Goal: Task Accomplishment & Management: Manage account settings

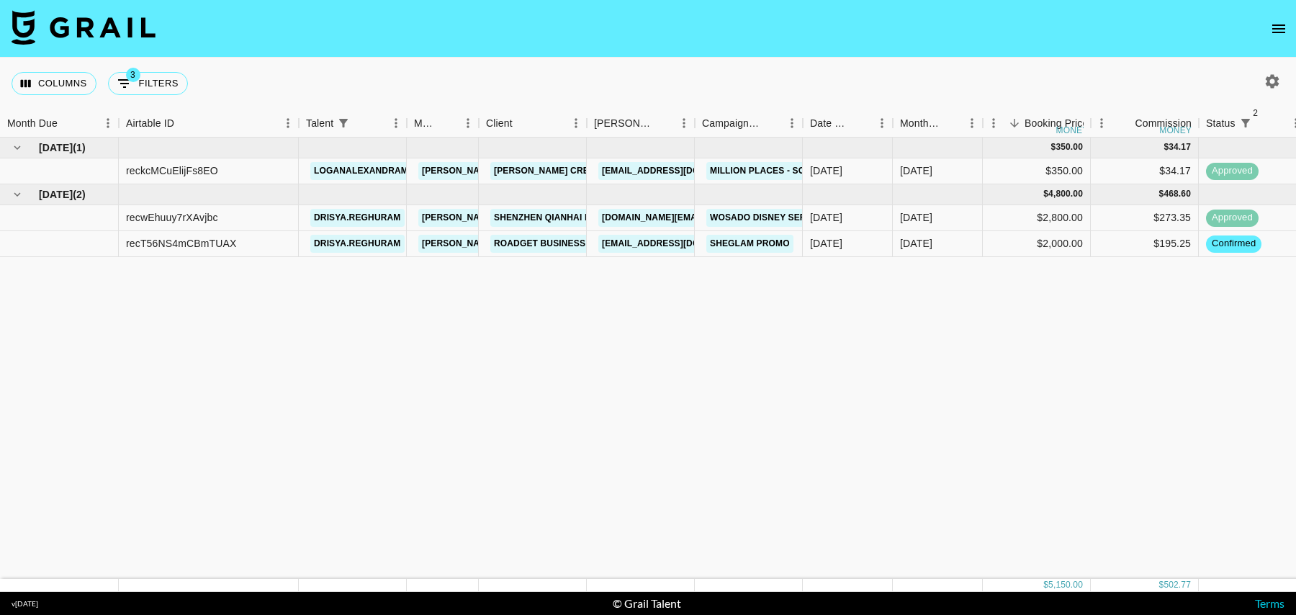
click at [161, 95] on div "Columns 3 Filters + Booking" at bounding box center [103, 84] width 182 height 52
click at [161, 93] on button "3 Filters" at bounding box center [148, 83] width 80 height 23
click at [161, 86] on button "3 Filters" at bounding box center [148, 83] width 80 height 23
select select "status"
select select "isNotAnyOf"
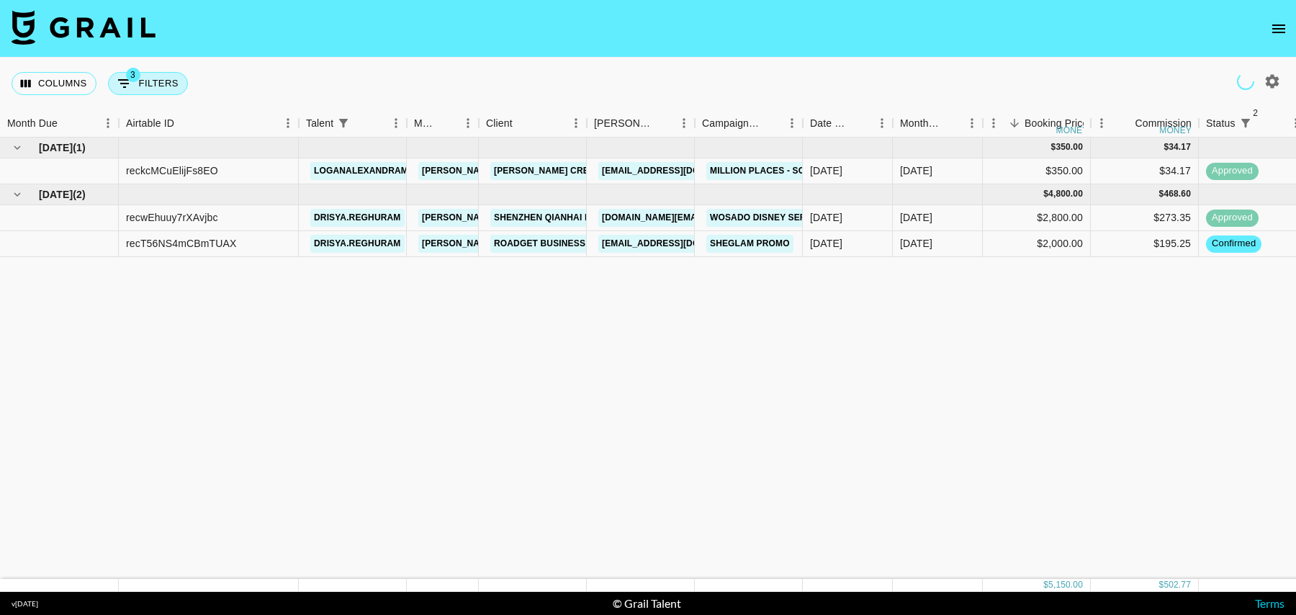
select select "status"
select select "isNotAnyOf"
select select "talentName"
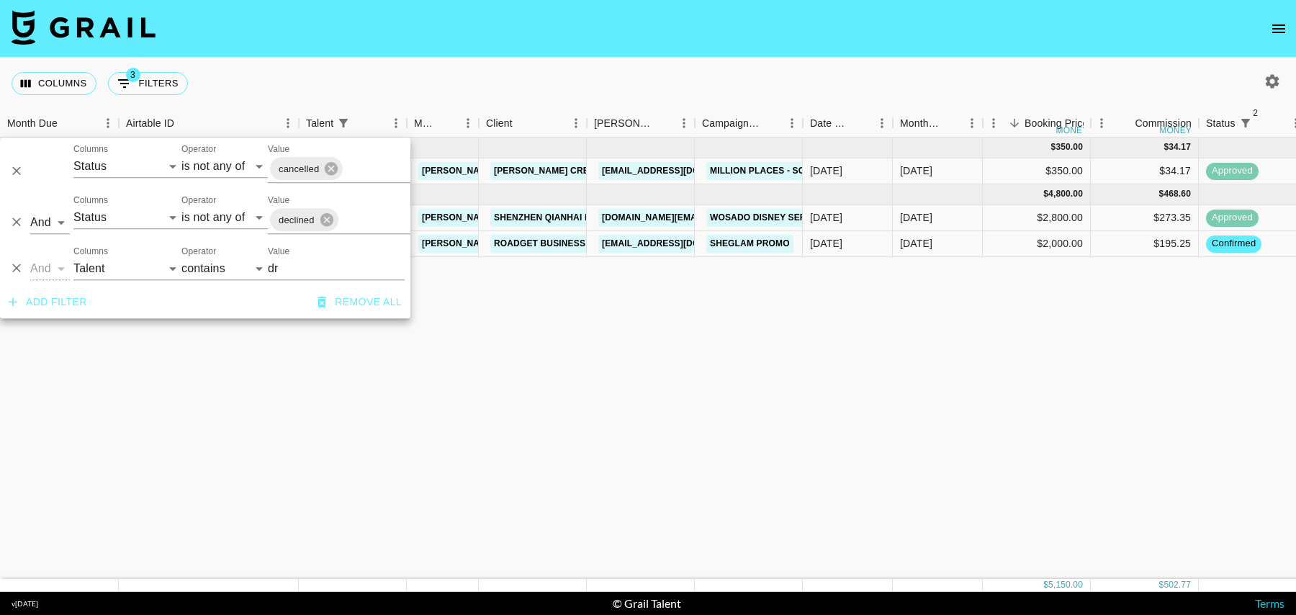
click at [282, 276] on input "dr" at bounding box center [336, 268] width 137 height 23
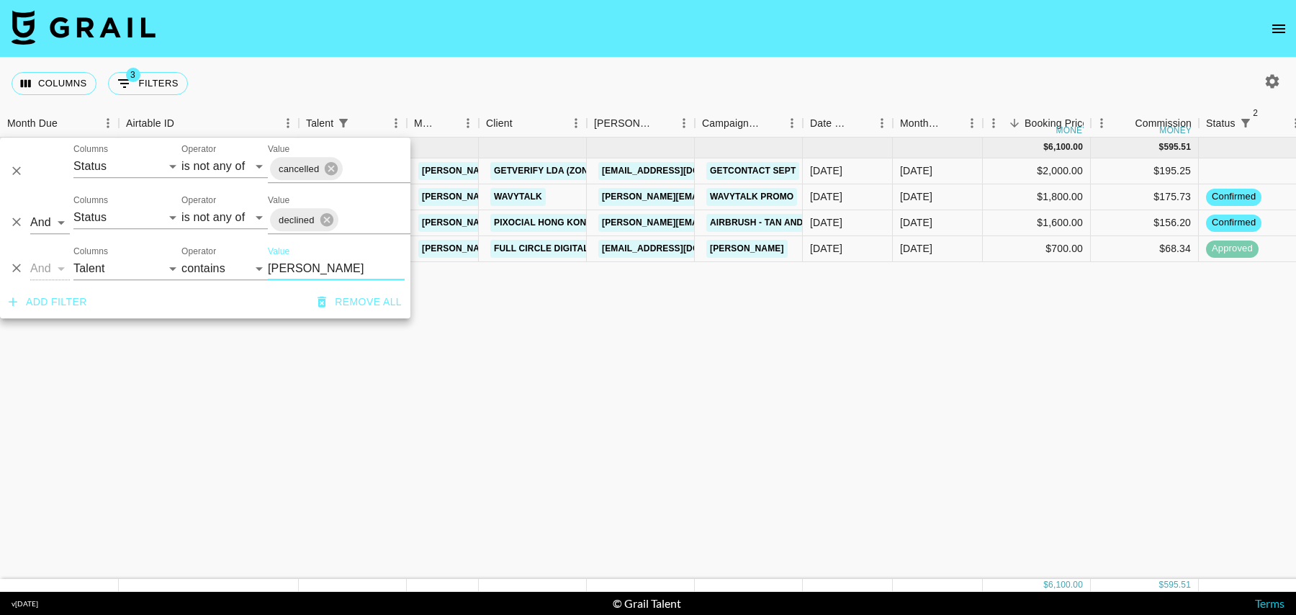
type input "[PERSON_NAME]"
click at [969, 169] on div "[DATE]" at bounding box center [938, 171] width 90 height 26
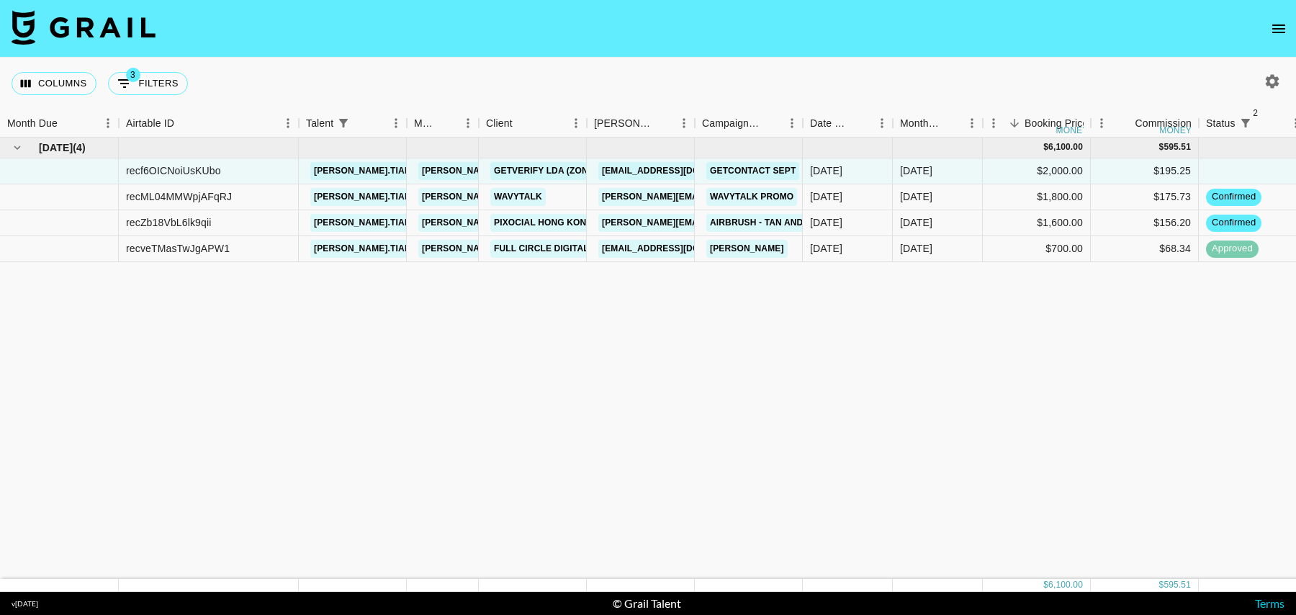
scroll to position [0, 1041]
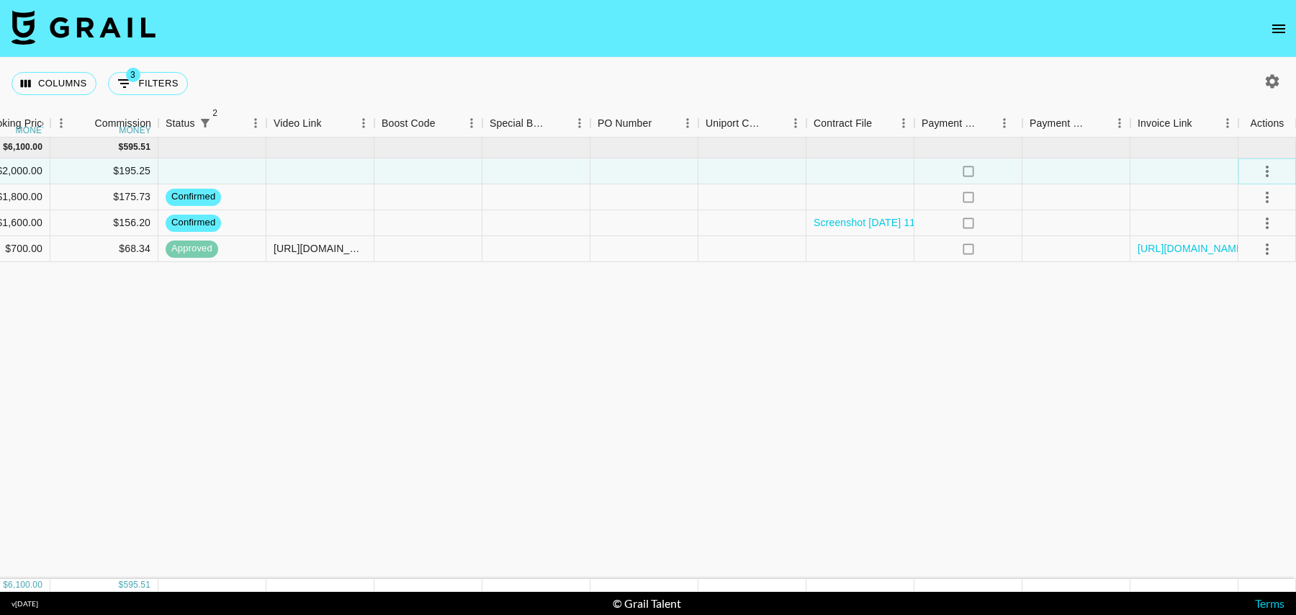
click at [1266, 167] on icon "select merge strategy" at bounding box center [1267, 171] width 17 height 17
click at [1239, 233] on li "Decline" at bounding box center [1250, 228] width 94 height 26
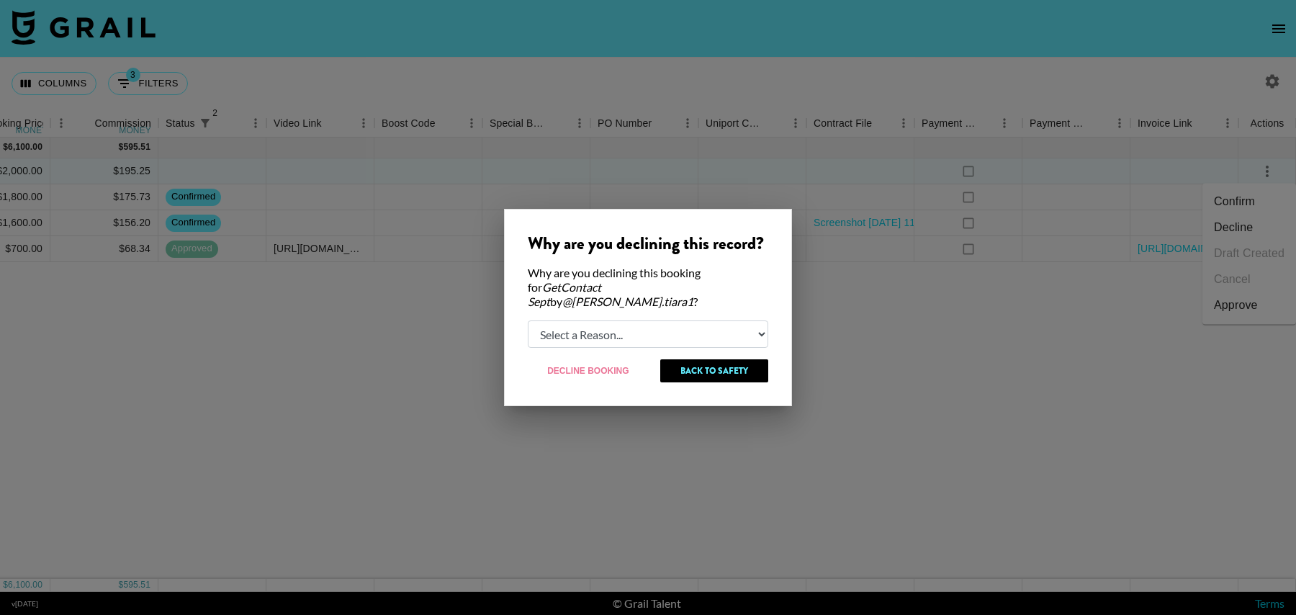
click at [598, 323] on select "Select a Reason... Relogging this deal due to a data issue The [PERSON_NAME] ca…" at bounding box center [648, 333] width 241 height 27
select select "creator_decline"
click at [528, 320] on select "Select a Reason... Relogging this deal due to a data issue The [PERSON_NAME] ca…" at bounding box center [648, 333] width 241 height 27
click at [573, 367] on button "Decline Booking" at bounding box center [589, 370] width 122 height 23
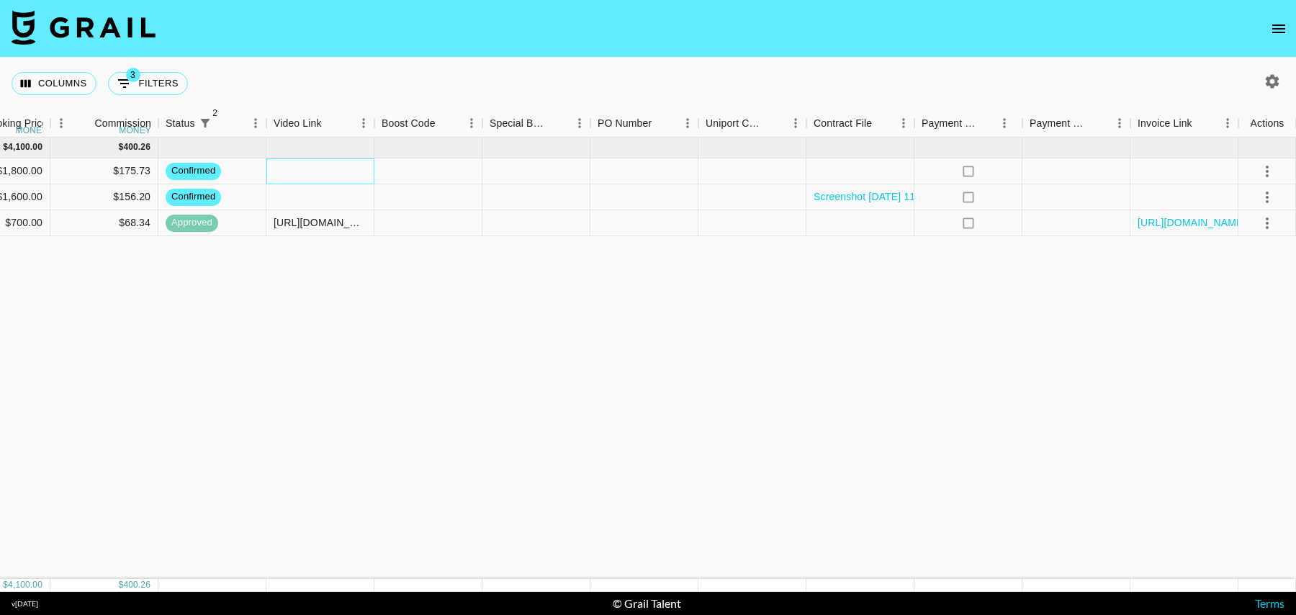
click at [356, 174] on div at bounding box center [320, 171] width 108 height 26
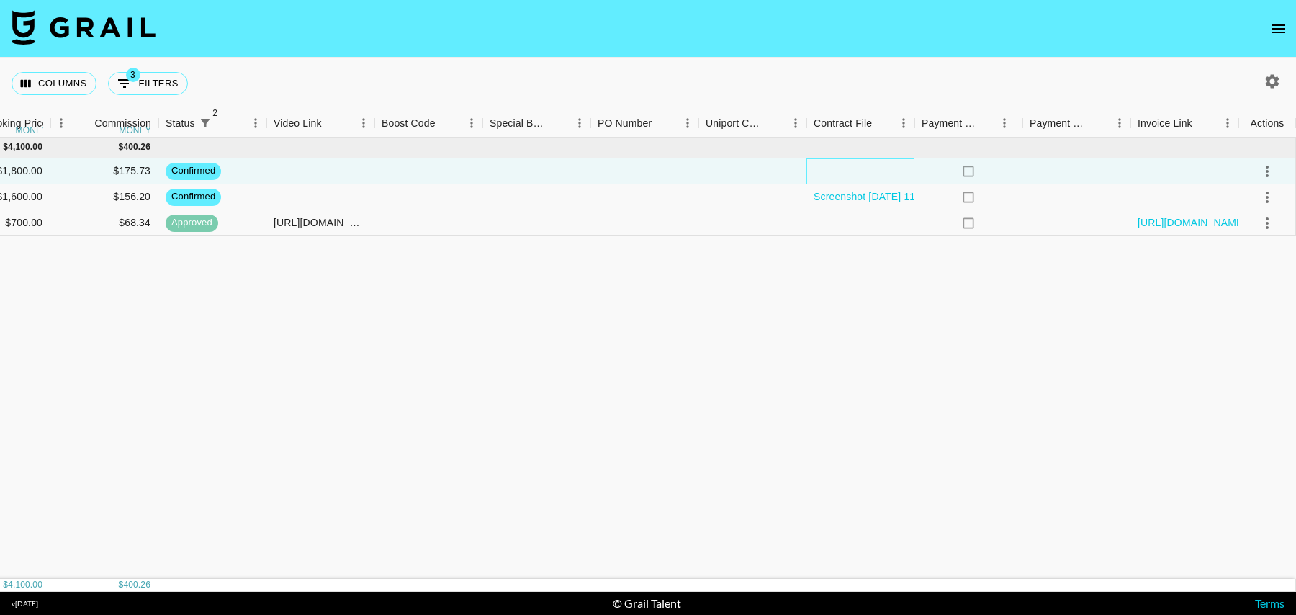
click at [834, 171] on div at bounding box center [861, 171] width 108 height 26
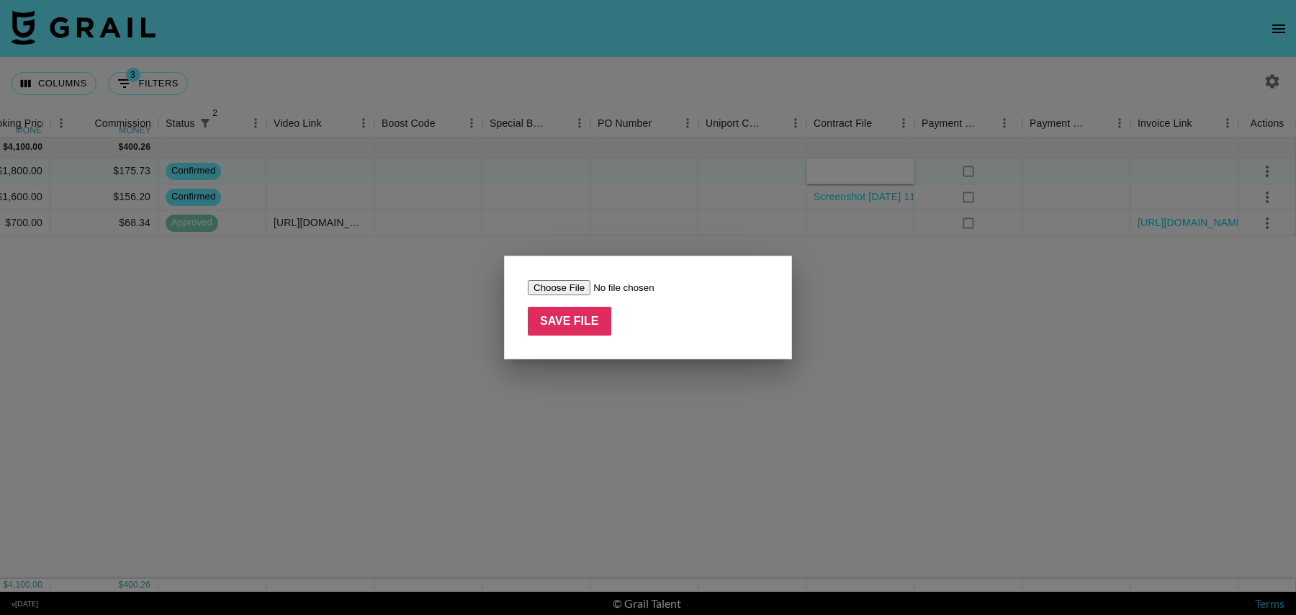
click at [576, 287] on input "file" at bounding box center [619, 287] width 182 height 15
type input "C:\fakepath\Jada.tiara1 Wavytalk Agreement (1).pdf"
click at [575, 325] on input "Save File" at bounding box center [570, 321] width 84 height 29
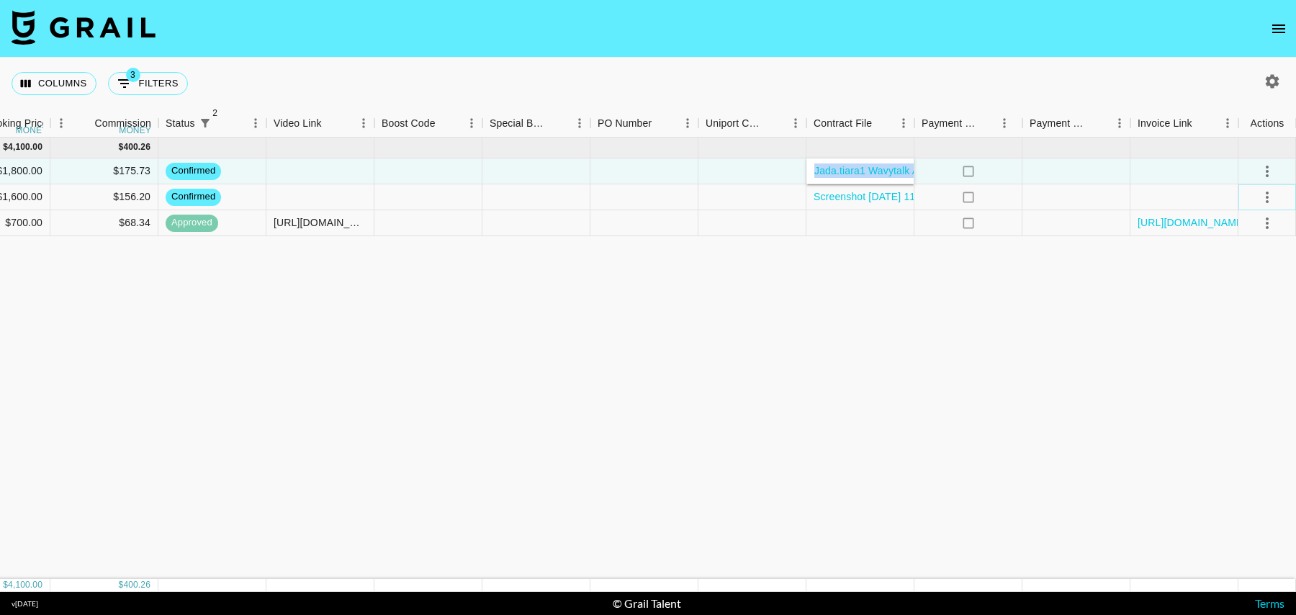
click at [1268, 197] on icon "select merge strategy" at bounding box center [1267, 198] width 3 height 12
click at [1248, 274] on li "Draft Created" at bounding box center [1250, 279] width 94 height 26
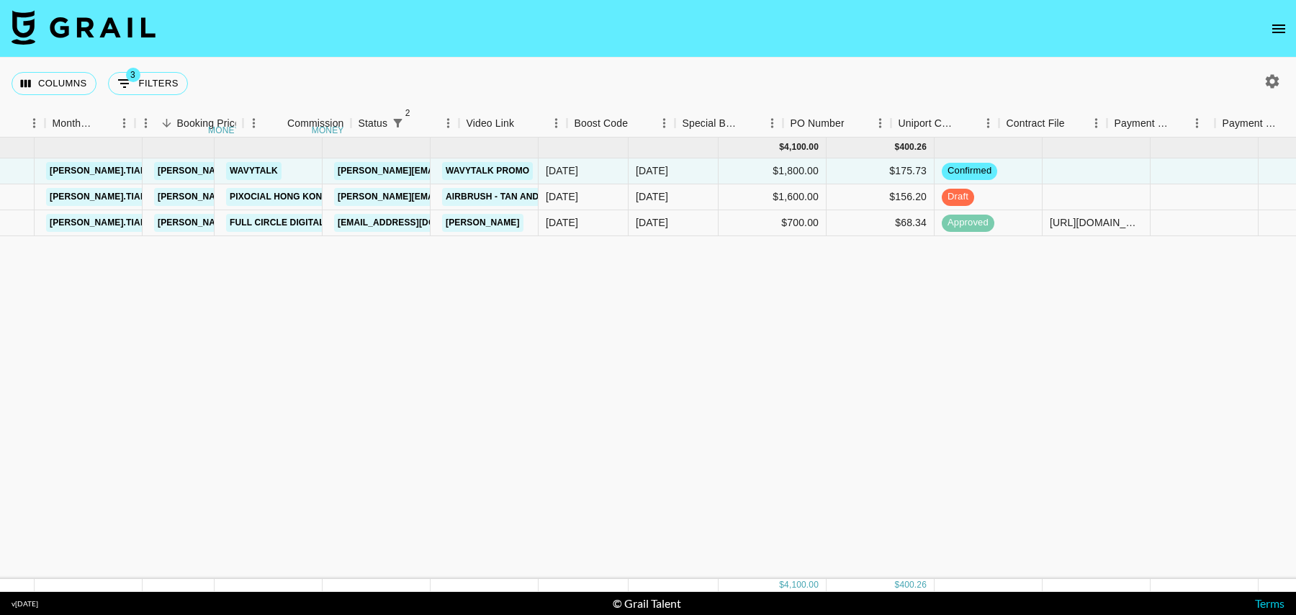
scroll to position [0, 0]
